Goal: Task Accomplishment & Management: Manage account settings

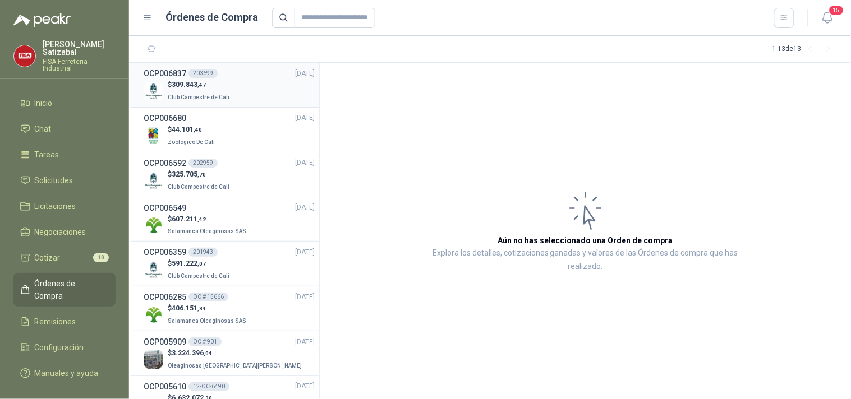
click at [254, 81] on div "$ 309.843 ,47 Club Campestre de Cali" at bounding box center [229, 91] width 171 height 23
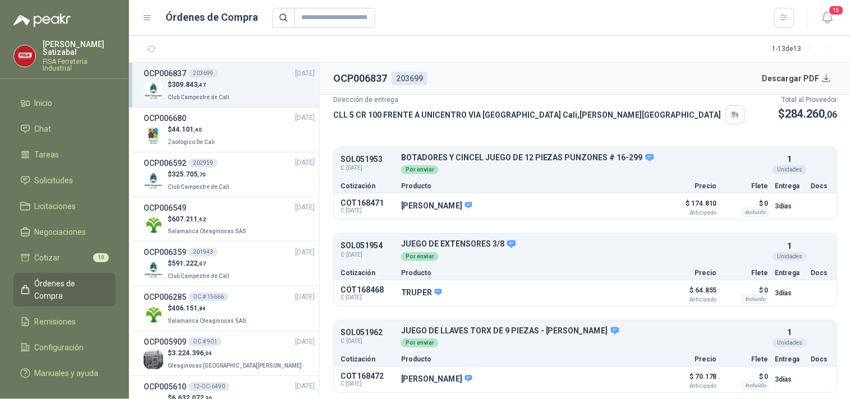
scroll to position [67, 0]
click at [799, 73] on button "Descargar PDF" at bounding box center [797, 78] width 82 height 22
click at [58, 316] on span "Remisiones" at bounding box center [55, 322] width 41 height 12
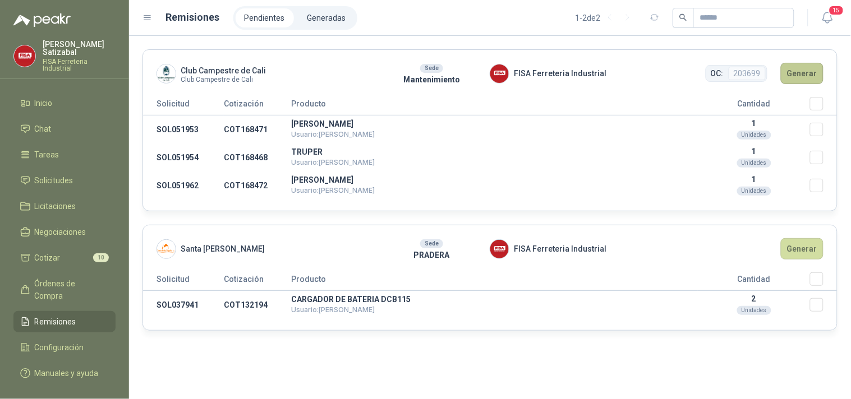
click at [803, 70] on button "Generar" at bounding box center [801, 73] width 43 height 21
click at [802, 70] on button "Generar" at bounding box center [801, 73] width 43 height 21
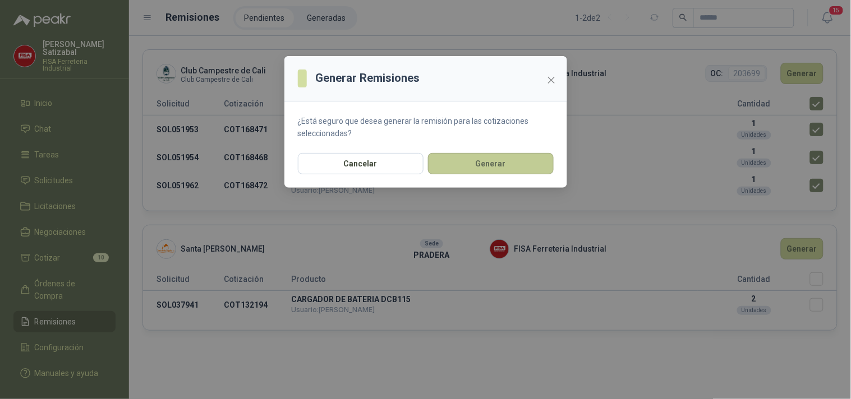
click at [506, 153] on button "Generar" at bounding box center [491, 163] width 126 height 21
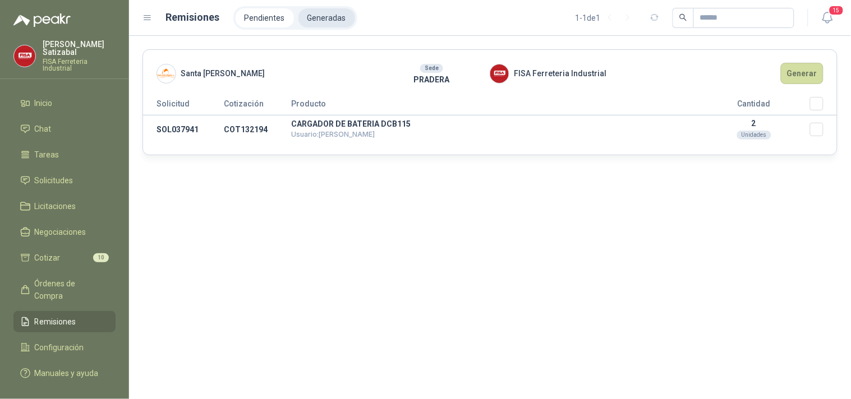
click at [321, 10] on li "Generadas" at bounding box center [326, 17] width 57 height 19
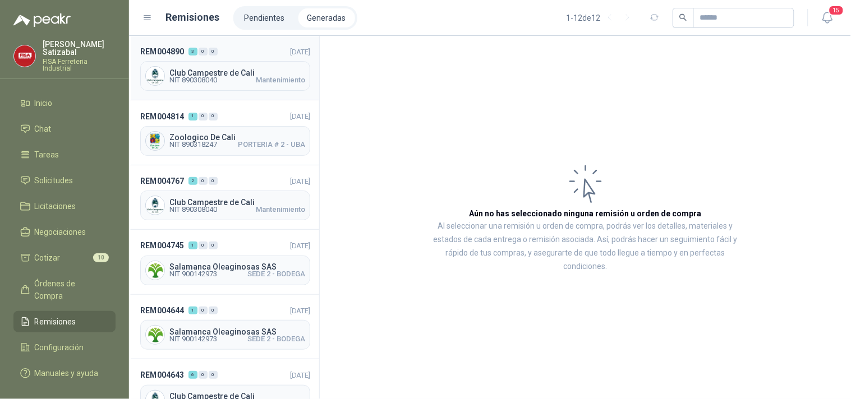
click at [219, 77] on span "NIT 890308040 Mantenimiento" at bounding box center [237, 80] width 136 height 7
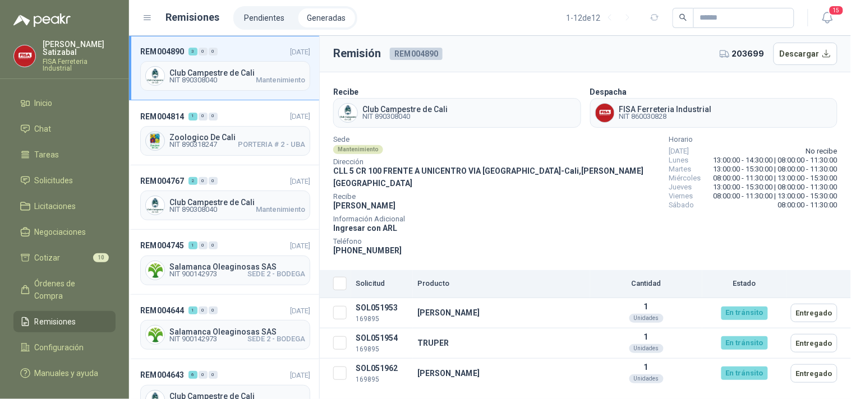
click at [349, 271] on th "Seleccionar/deseleccionar" at bounding box center [335, 284] width 31 height 28
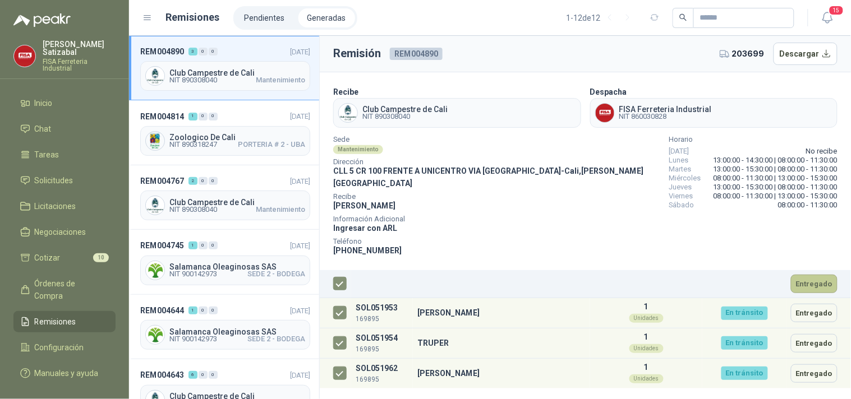
click at [819, 275] on button "Entregado" at bounding box center [814, 284] width 47 height 19
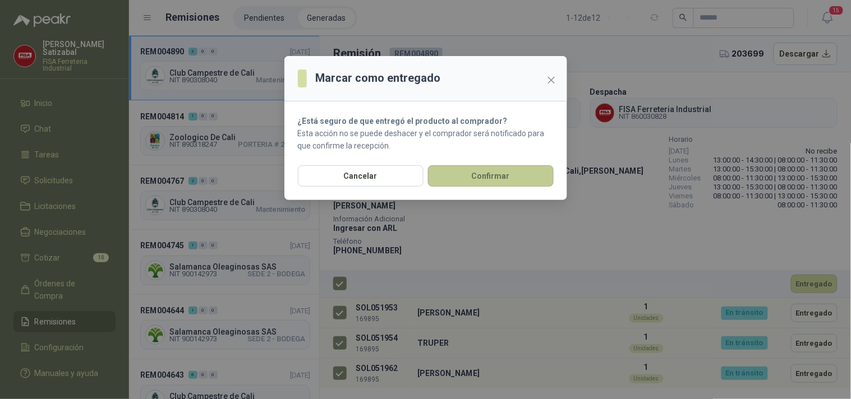
click at [500, 169] on button "Confirmar" at bounding box center [491, 175] width 126 height 21
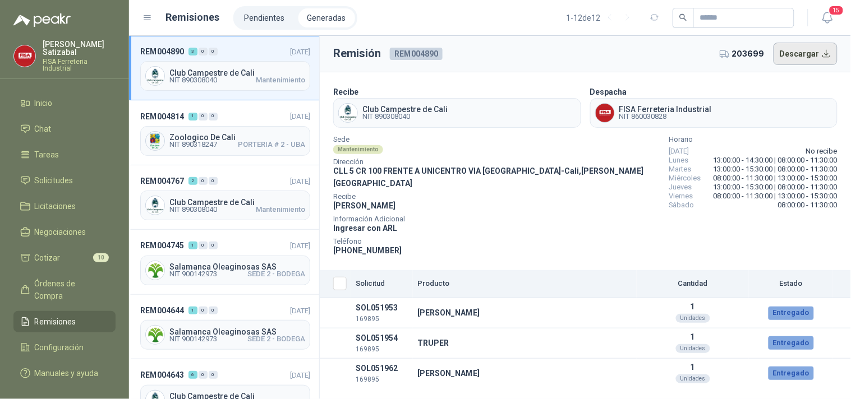
click at [806, 48] on button "Descargar" at bounding box center [805, 54] width 64 height 22
click at [109, 118] on link "Chat" at bounding box center [64, 128] width 102 height 21
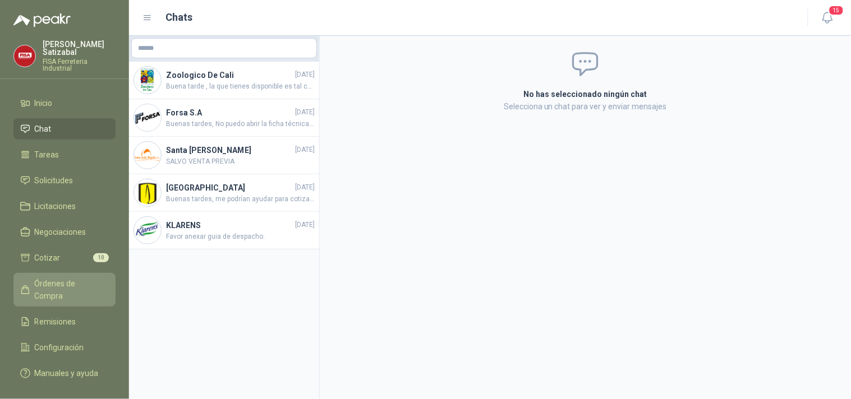
click at [77, 278] on span "Órdenes de Compra" at bounding box center [70, 290] width 70 height 25
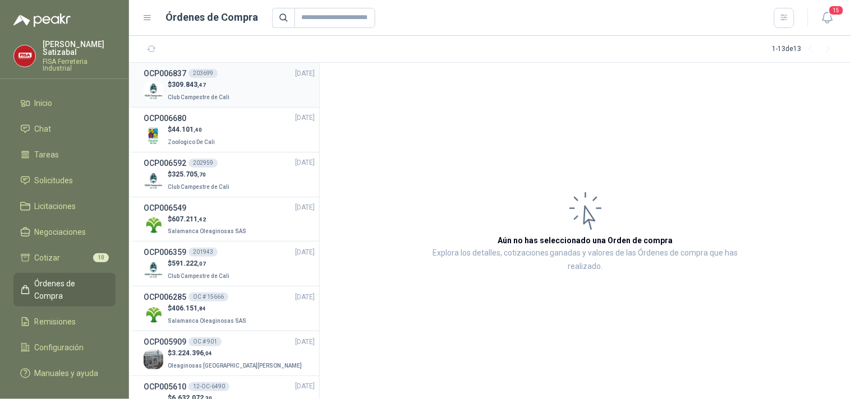
click at [236, 85] on div "$ 309.843 ,47 Club Campestre de Cali" at bounding box center [229, 91] width 171 height 23
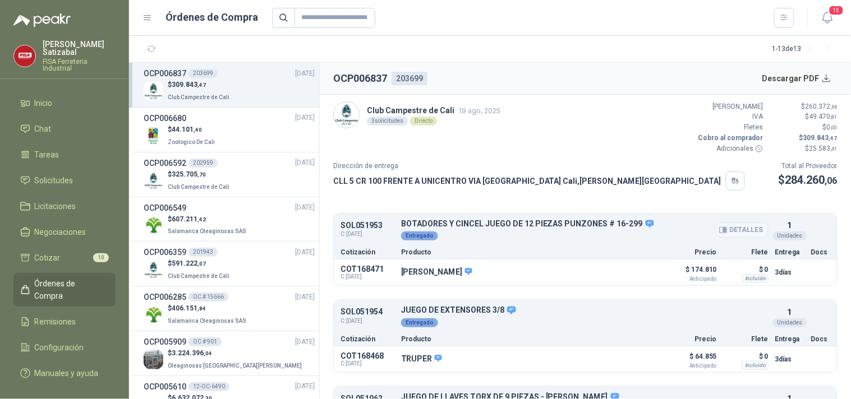
click at [727, 227] on button "Detalles" at bounding box center [741, 230] width 53 height 15
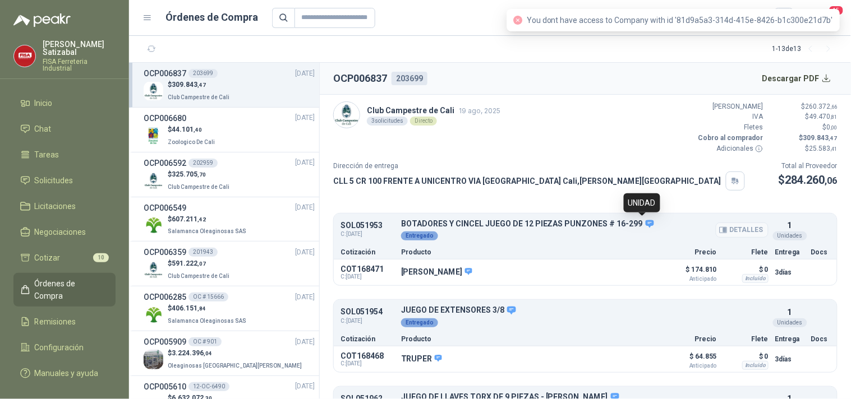
click at [645, 223] on icon at bounding box center [650, 224] width 10 height 10
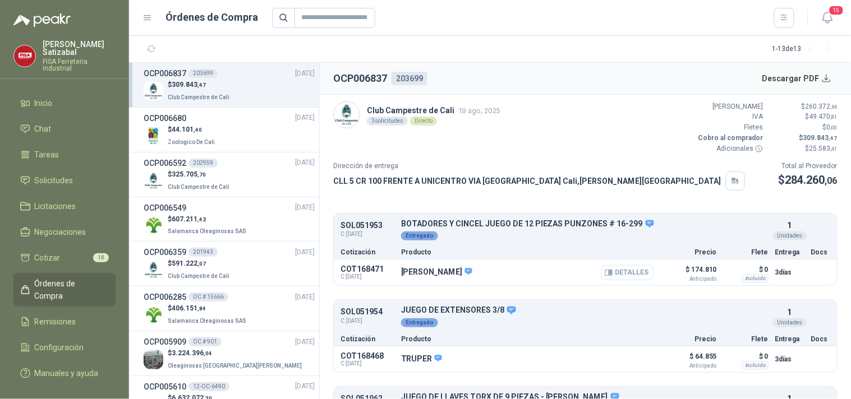
click at [625, 272] on button "Detalles" at bounding box center [627, 272] width 53 height 15
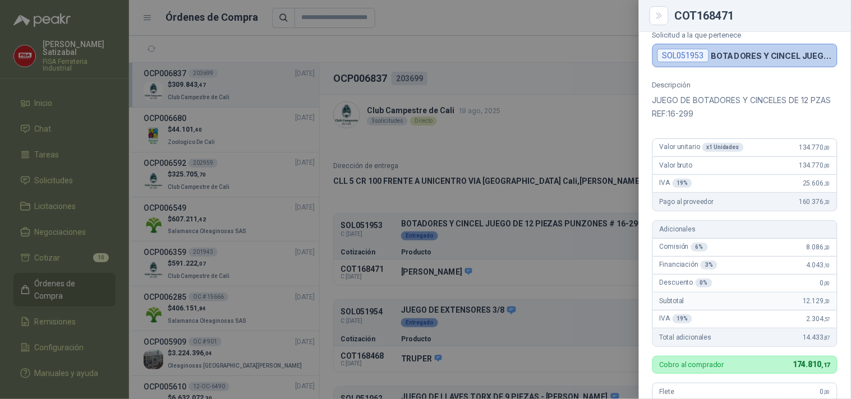
scroll to position [36, 0]
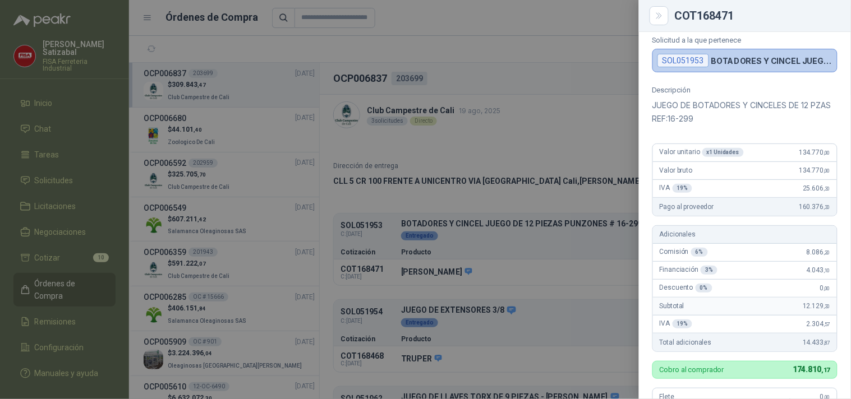
click at [586, 149] on div at bounding box center [425, 199] width 851 height 399
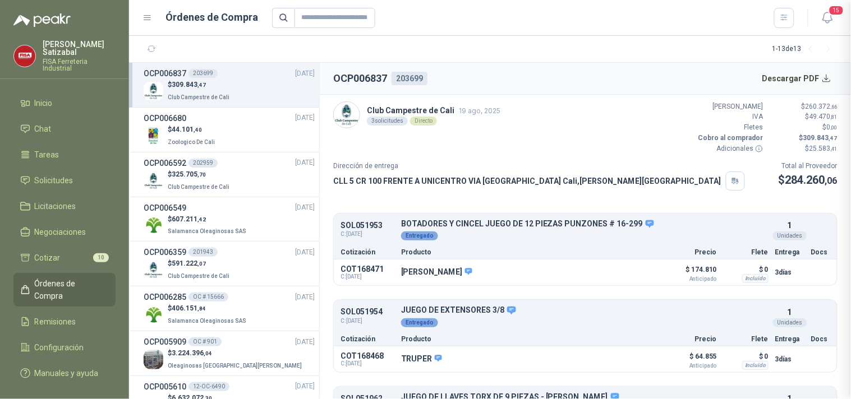
scroll to position [355, 0]
click at [613, 271] on button "Detalles" at bounding box center [627, 272] width 53 height 15
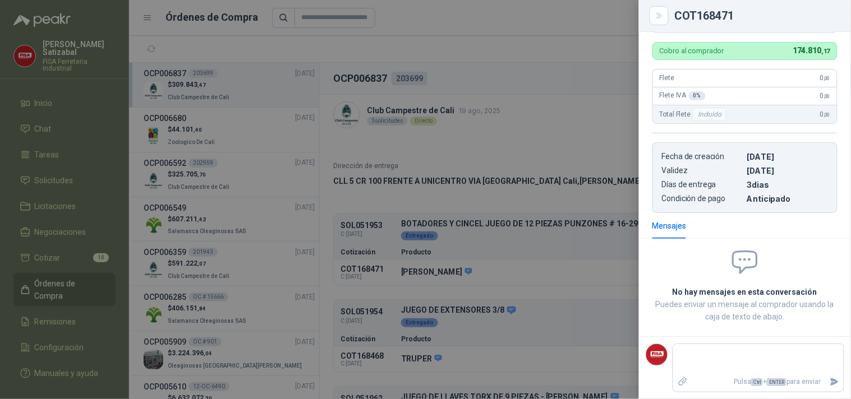
click at [609, 272] on div at bounding box center [425, 199] width 851 height 399
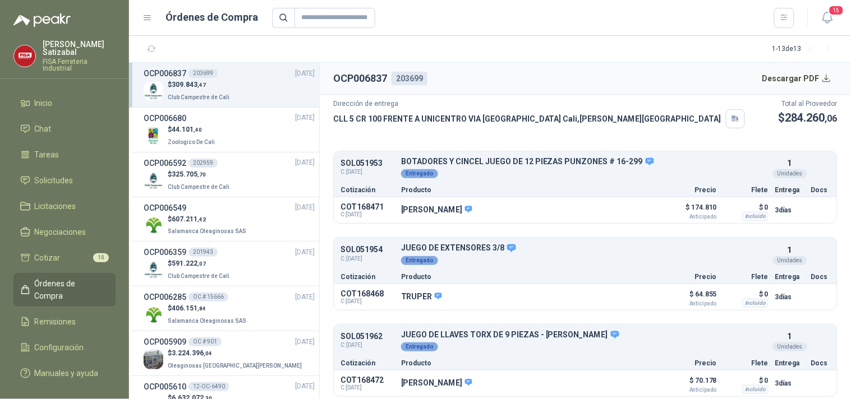
scroll to position [64, 0]
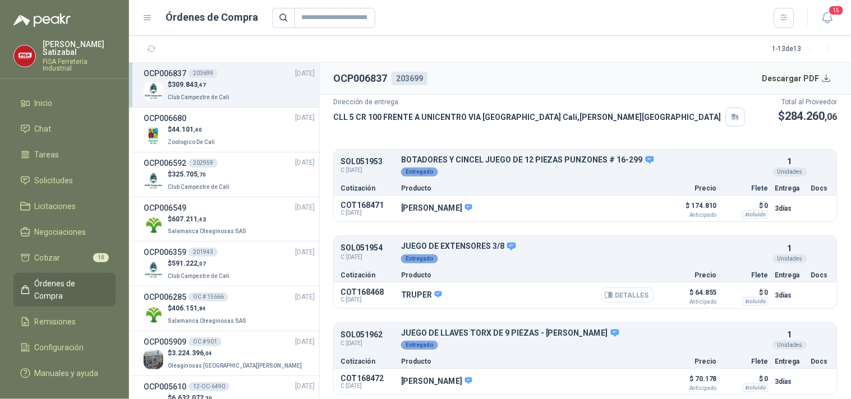
click at [619, 292] on button "Detalles" at bounding box center [627, 295] width 53 height 15
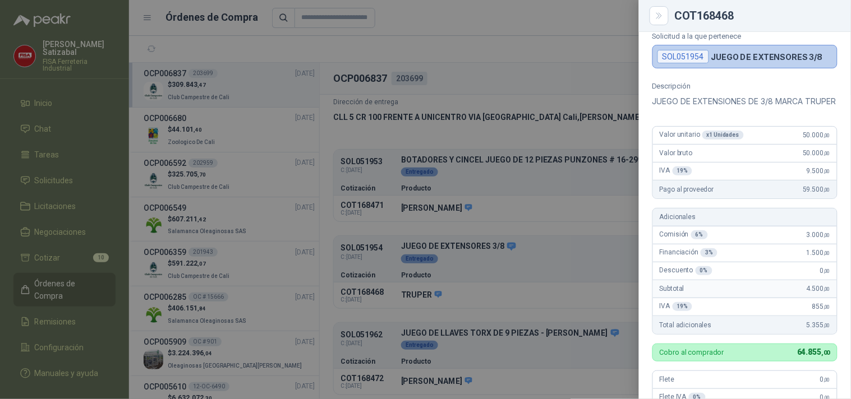
scroll to position [39, 0]
click at [612, 215] on div at bounding box center [425, 199] width 851 height 399
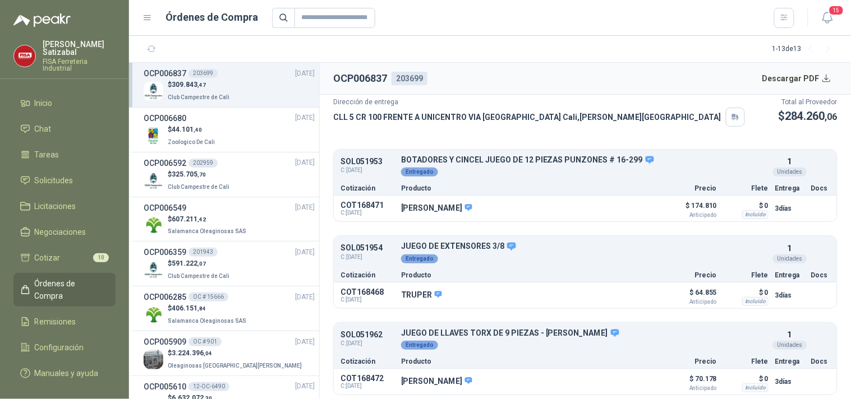
scroll to position [67, 0]
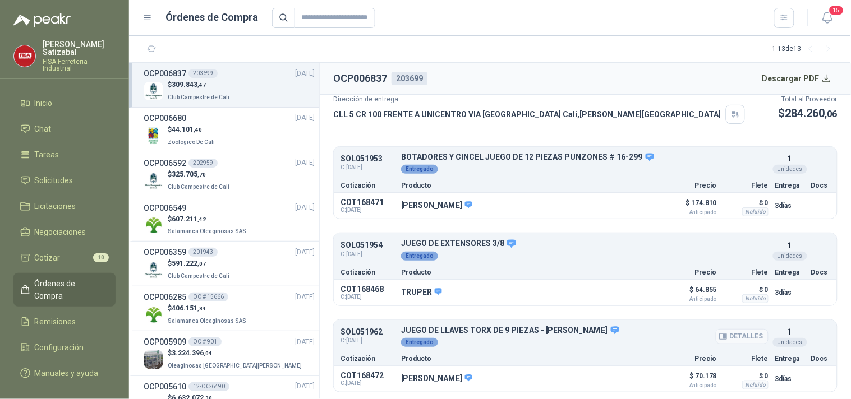
click at [620, 343] on div "Entregado" at bounding box center [584, 341] width 367 height 12
click at [732, 331] on button "Detalles" at bounding box center [741, 336] width 53 height 15
click at [615, 372] on button "Detalles" at bounding box center [627, 379] width 53 height 15
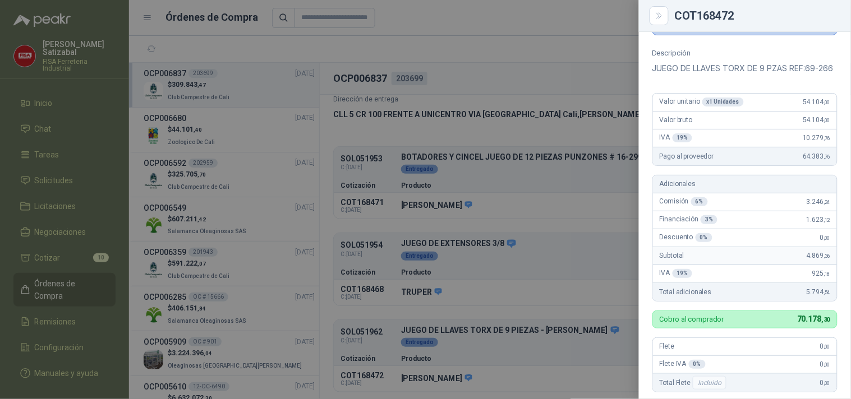
scroll to position [68, 0]
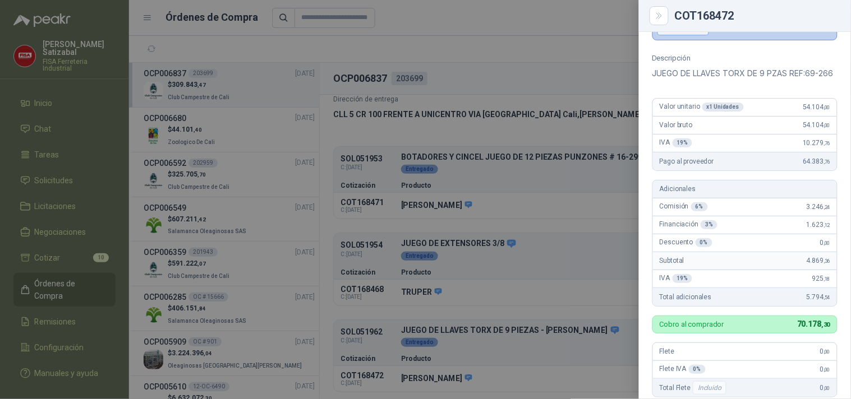
click at [589, 161] on div at bounding box center [425, 199] width 851 height 399
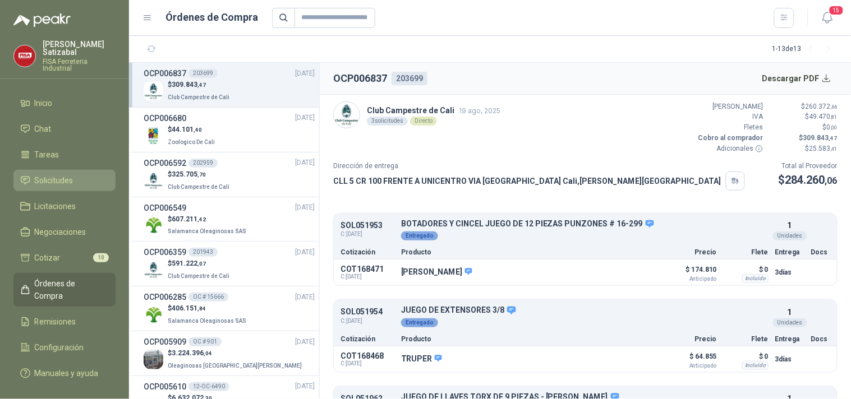
click at [61, 170] on link "Solicitudes" at bounding box center [64, 180] width 102 height 21
